Goal: Find specific page/section: Find specific page/section

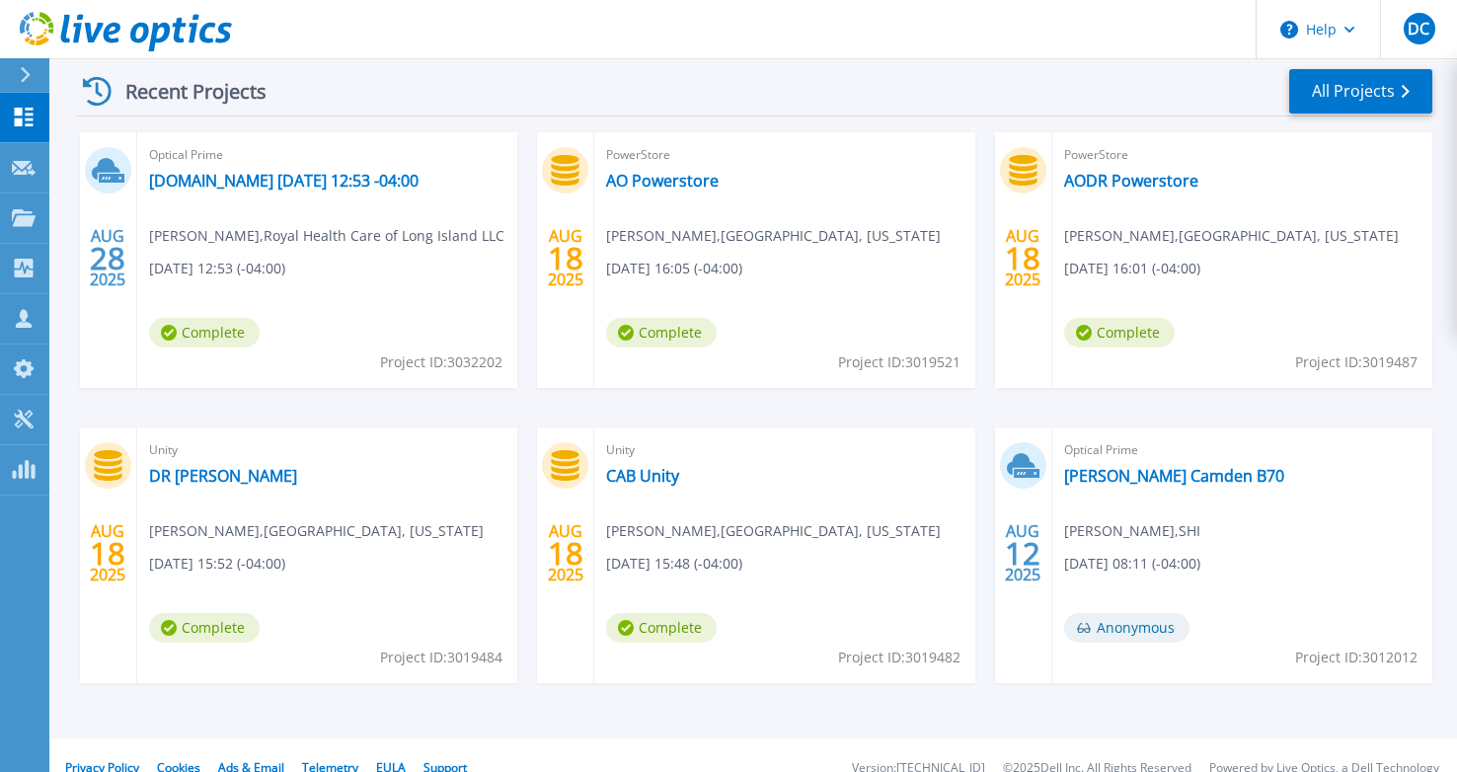
scroll to position [322, 0]
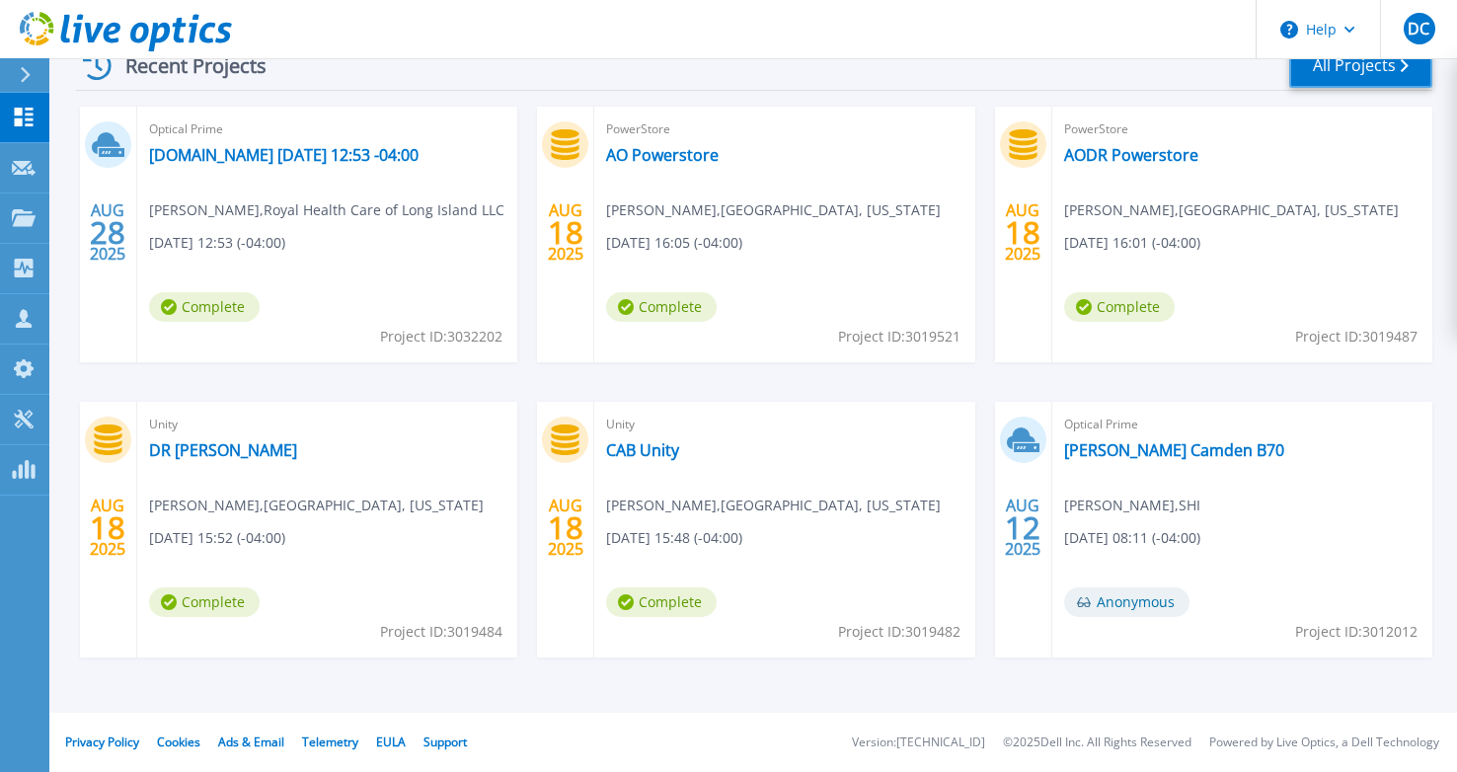
click at [1340, 81] on link "All Projects" at bounding box center [1360, 65] width 143 height 44
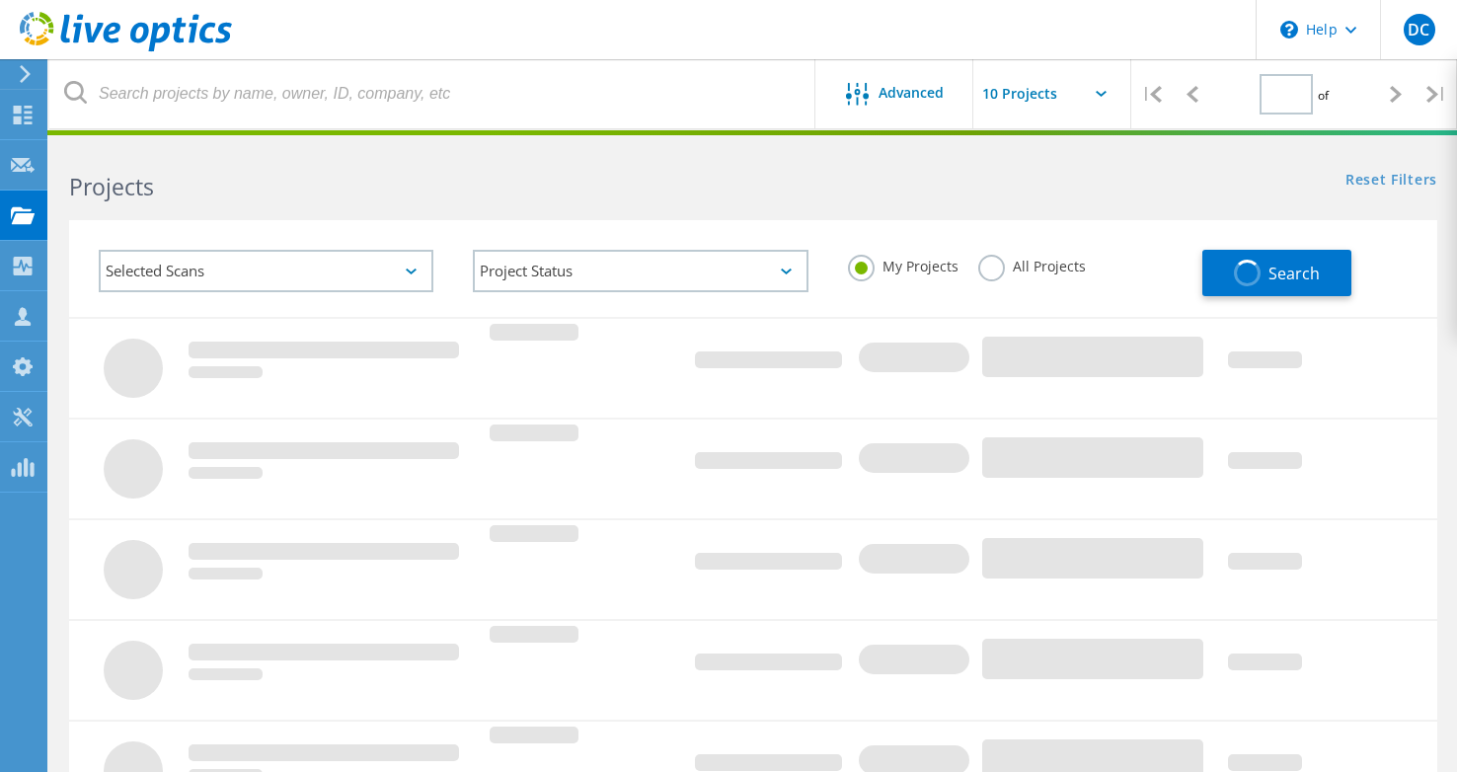
type input "1"
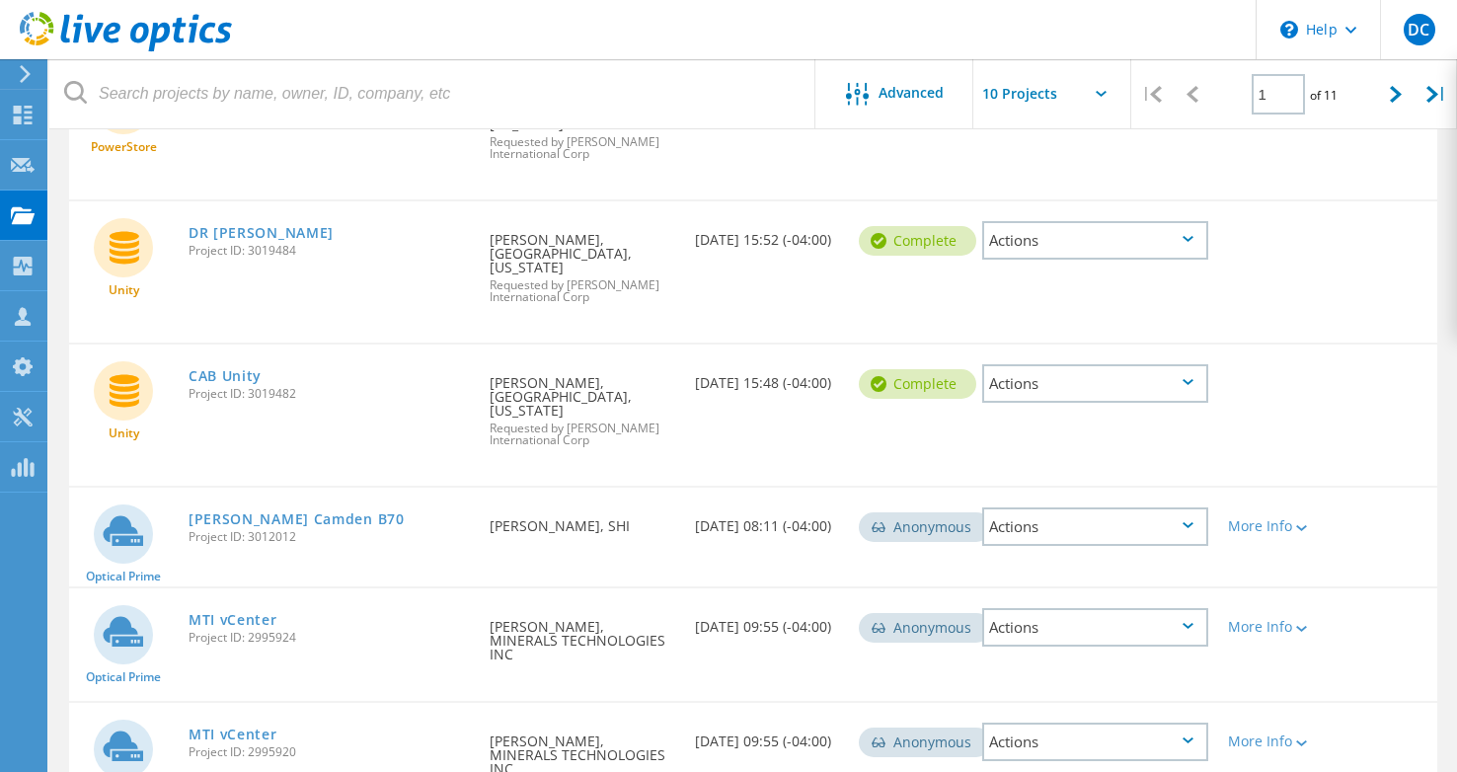
scroll to position [691, 0]
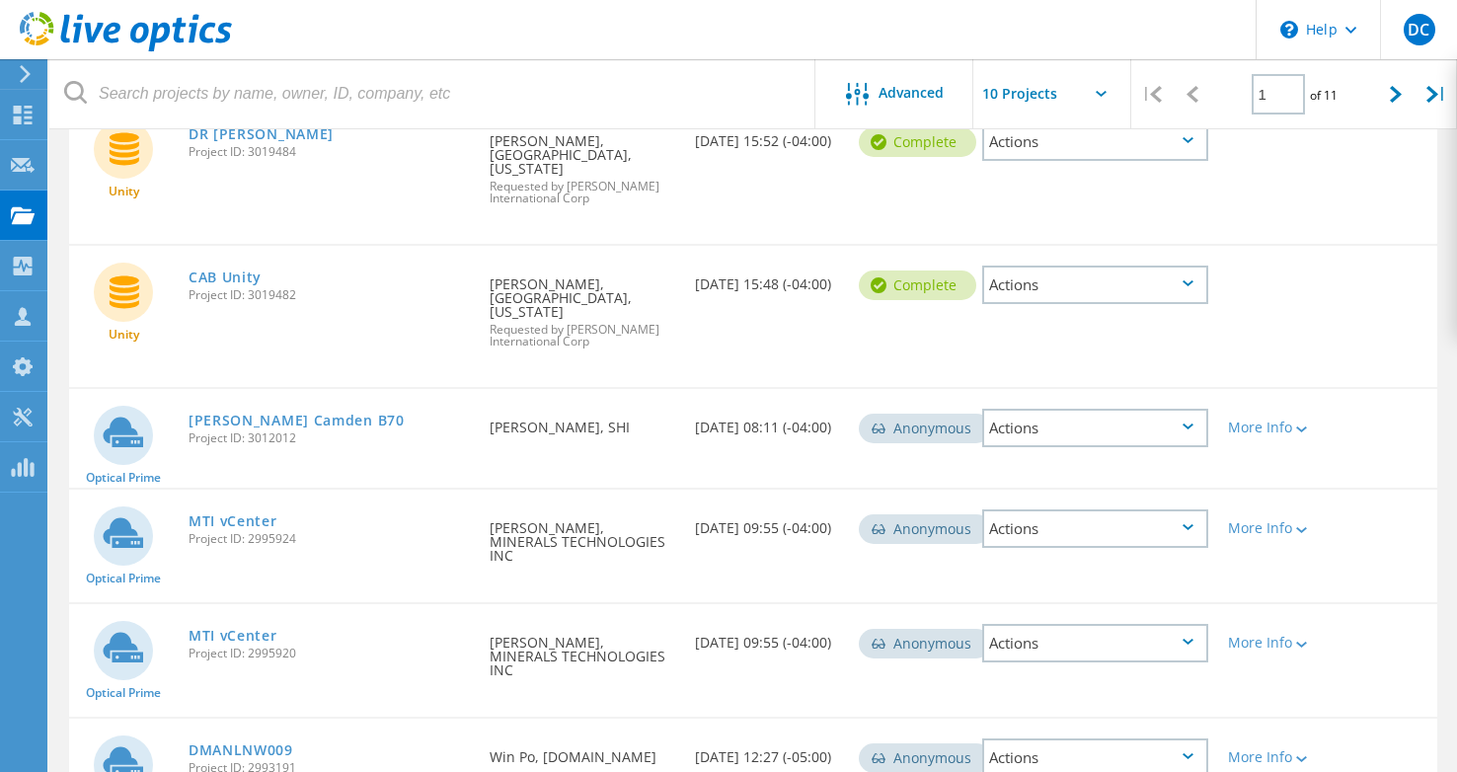
click at [1080, 14] on header "\n Help Explore Helpful Articles Contact Support DC Channel Partner David Conve…" at bounding box center [728, 29] width 1457 height 59
